Goal: Information Seeking & Learning: Understand process/instructions

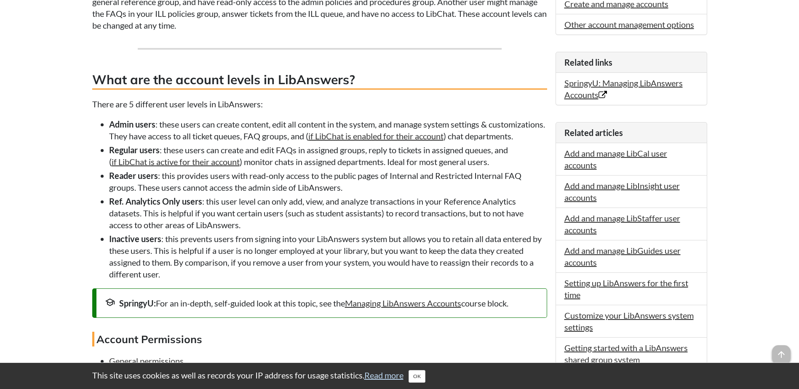
scroll to position [115, 0]
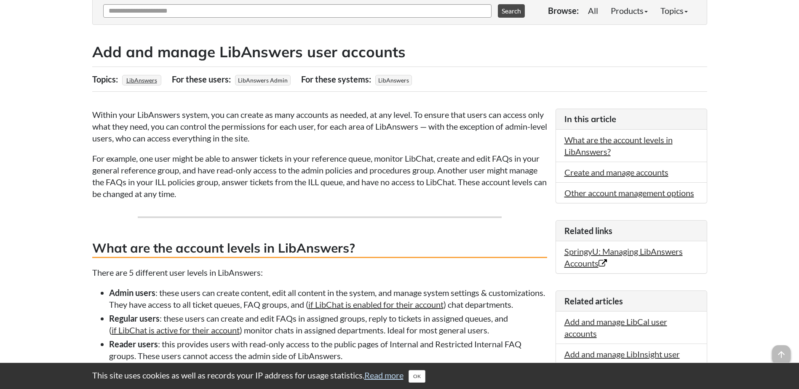
click at [576, 134] on li "What are the account levels in LibAnswers?" at bounding box center [631, 146] width 151 height 32
click at [576, 137] on link "What are the account levels in LibAnswers?" at bounding box center [618, 146] width 108 height 22
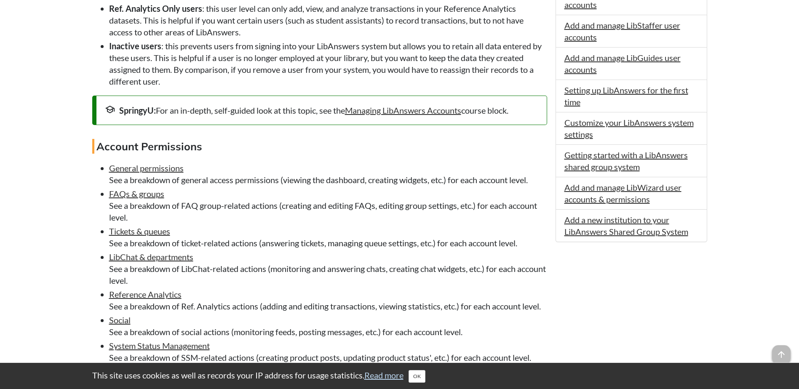
scroll to position [480, 0]
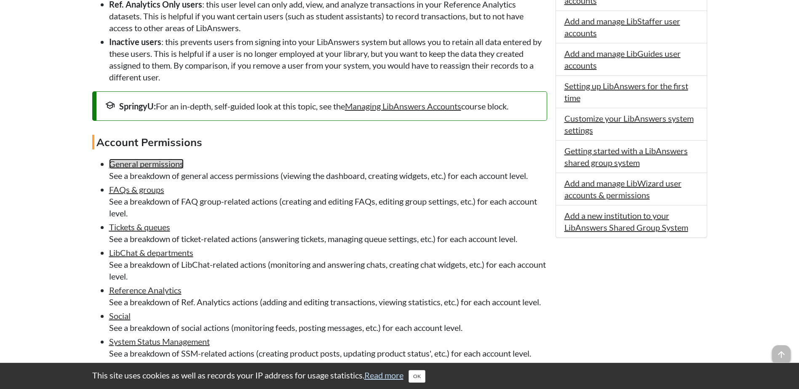
click at [150, 169] on link "General permissions" at bounding box center [146, 164] width 75 height 10
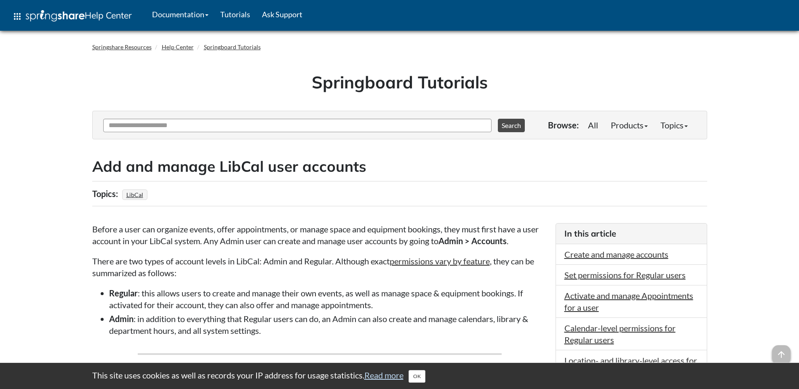
scroll to position [42, 0]
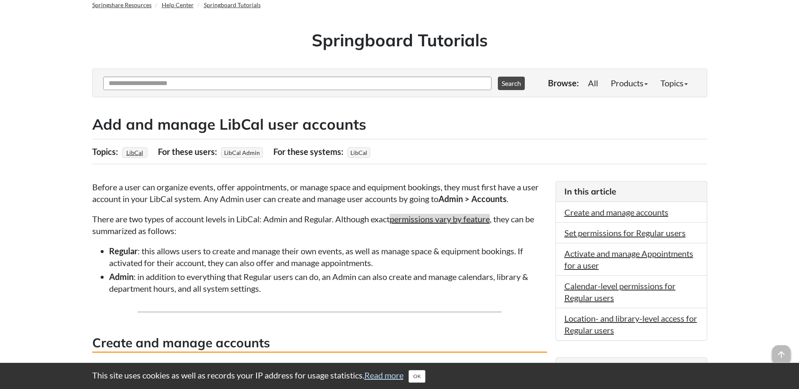
drag, startPoint x: 442, startPoint y: 211, endPoint x: 438, endPoint y: 216, distance: 6.0
click at [437, 217] on link "permissions vary by feature" at bounding box center [440, 219] width 100 height 10
